Goal: Check status

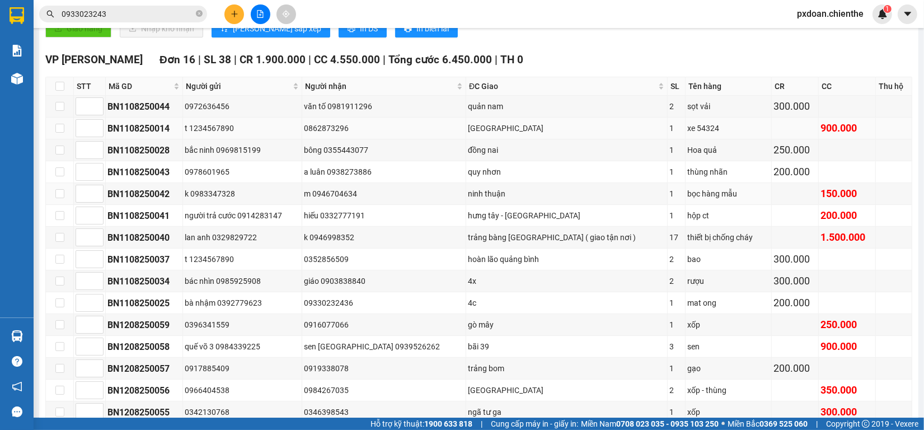
scroll to position [280, 0]
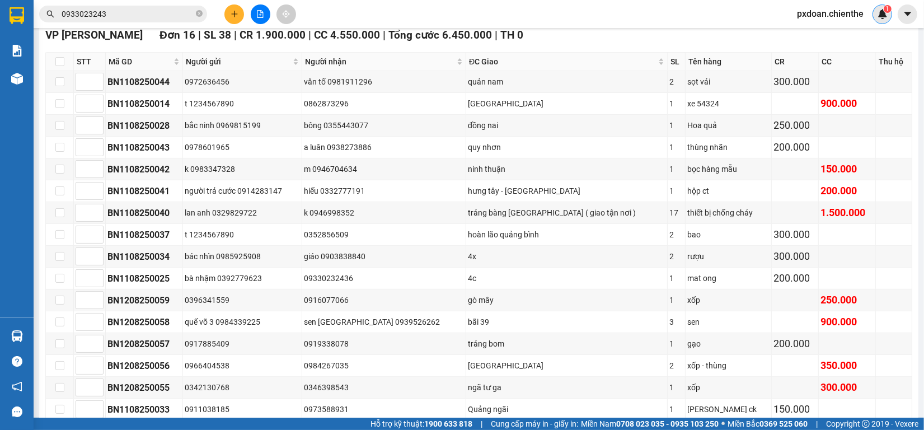
click at [883, 20] on div "1" at bounding box center [883, 14] width 20 height 20
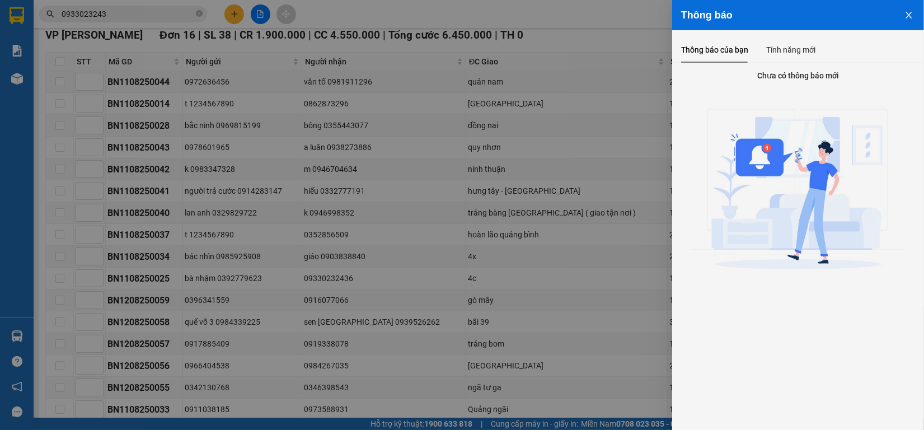
click at [910, 15] on icon "close" at bounding box center [909, 15] width 9 height 9
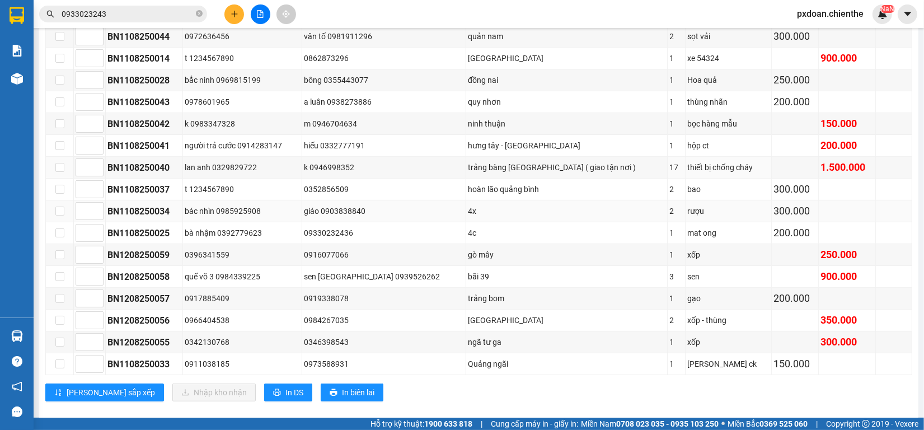
scroll to position [357, 0]
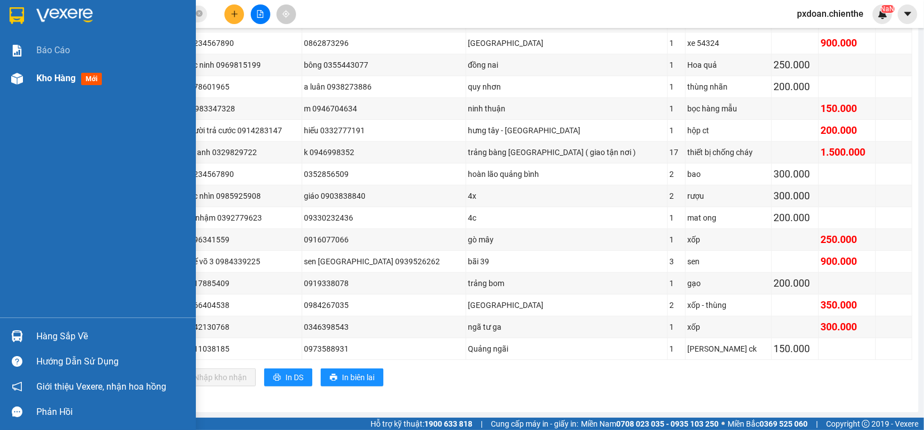
click at [40, 73] on span "Kho hàng" at bounding box center [55, 78] width 39 height 11
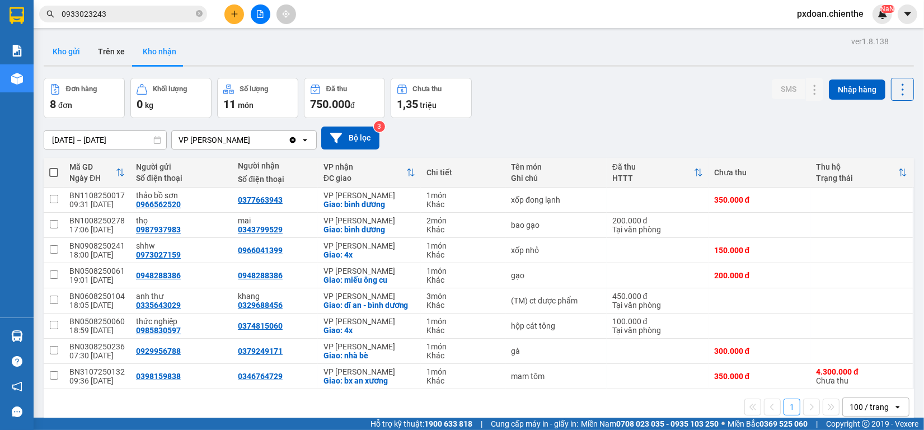
click at [74, 56] on button "Kho gửi" at bounding box center [66, 51] width 45 height 27
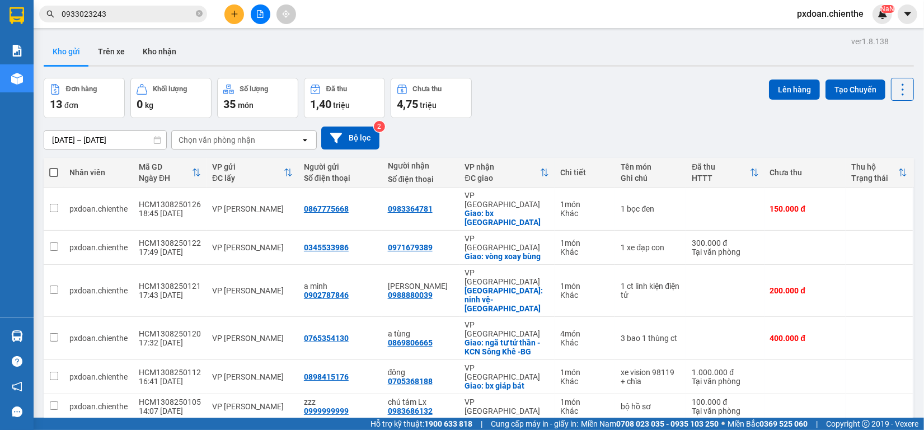
click at [92, 138] on input "[DATE] – [DATE]" at bounding box center [105, 140] width 122 height 18
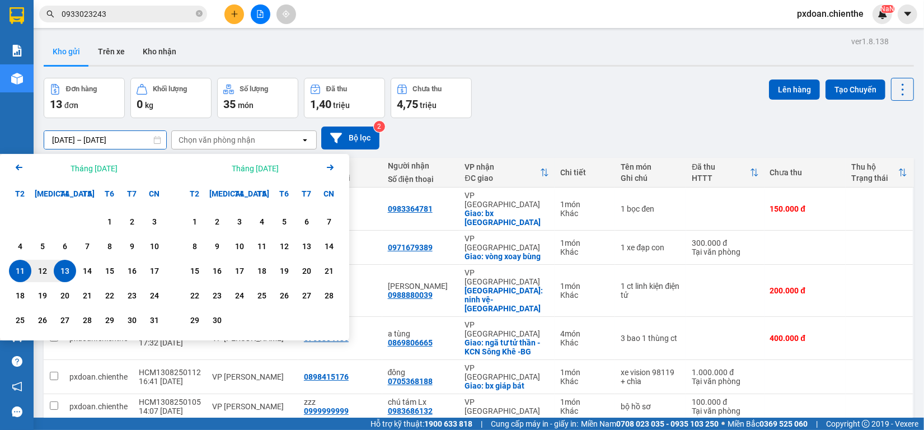
click at [15, 168] on icon "Arrow Left" at bounding box center [18, 167] width 13 height 13
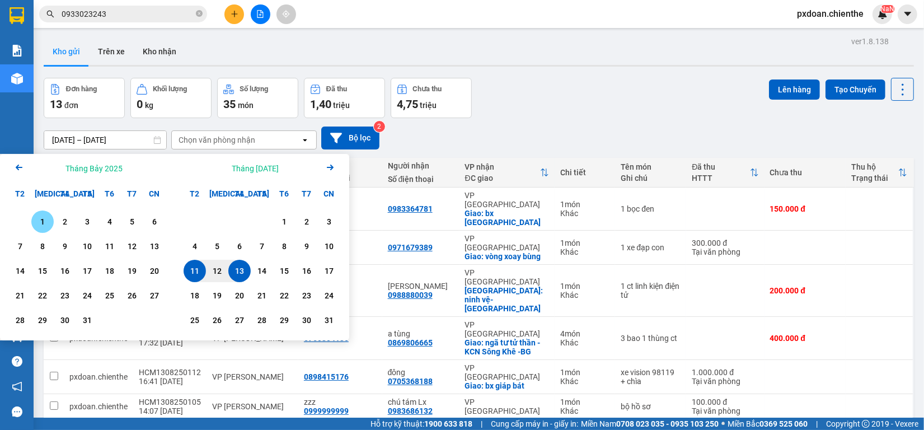
click at [42, 217] on div "1" at bounding box center [43, 221] width 16 height 13
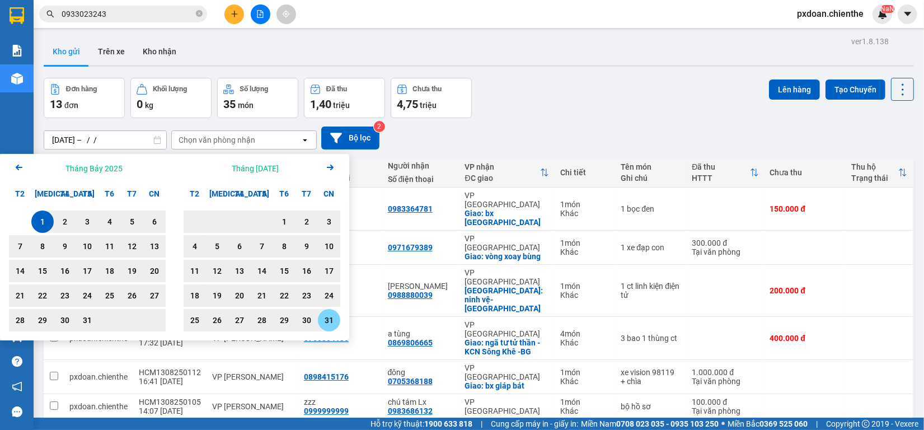
click at [326, 323] on div "31" at bounding box center [329, 319] width 16 height 13
type input "[DATE] – [DATE]"
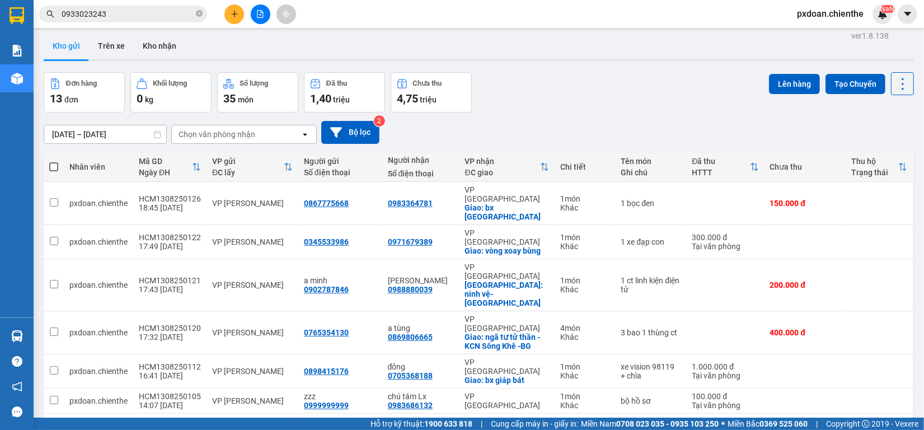
scroll to position [3, 0]
